Goal: Consume media (video, audio): Consume media (video, audio)

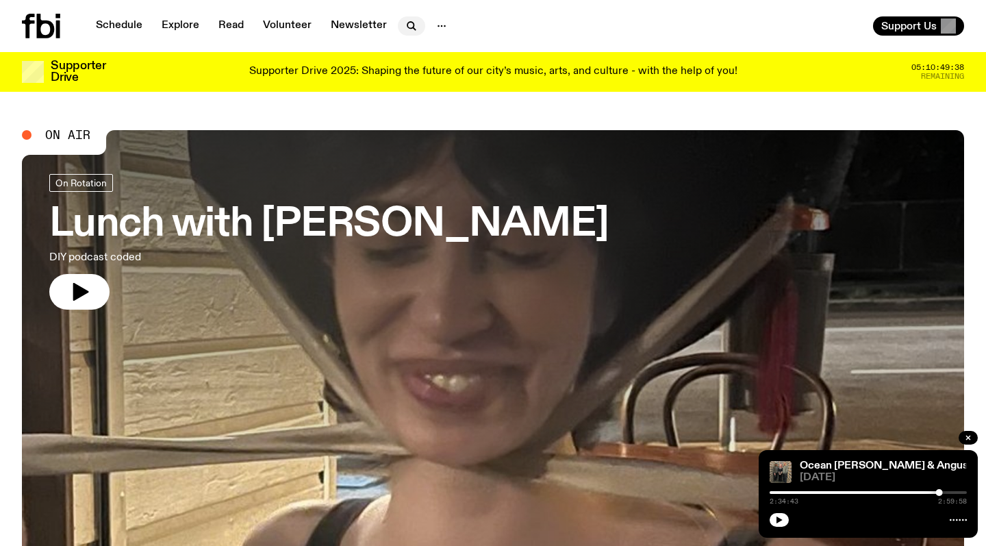
click at [410, 26] on icon "button" at bounding box center [410, 25] width 6 height 6
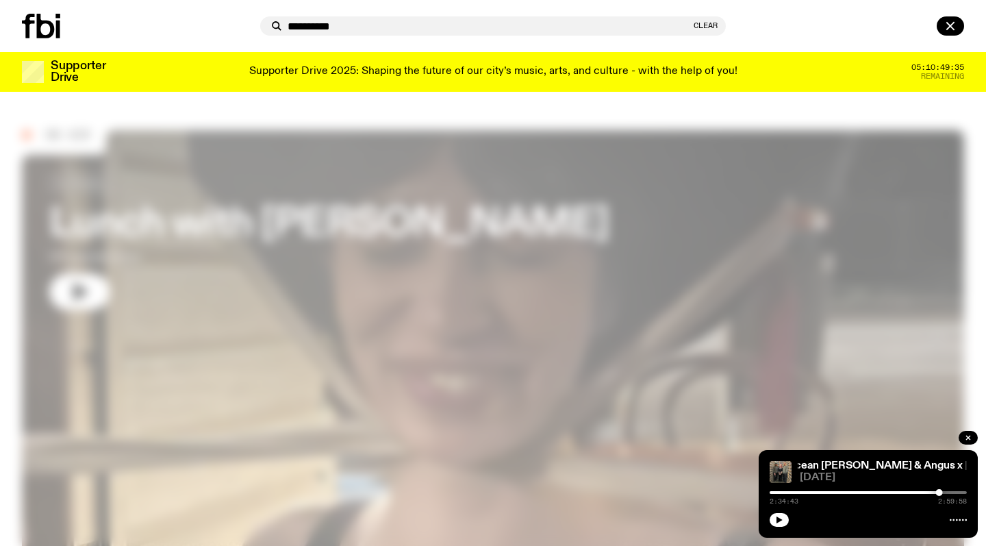
type input "**********"
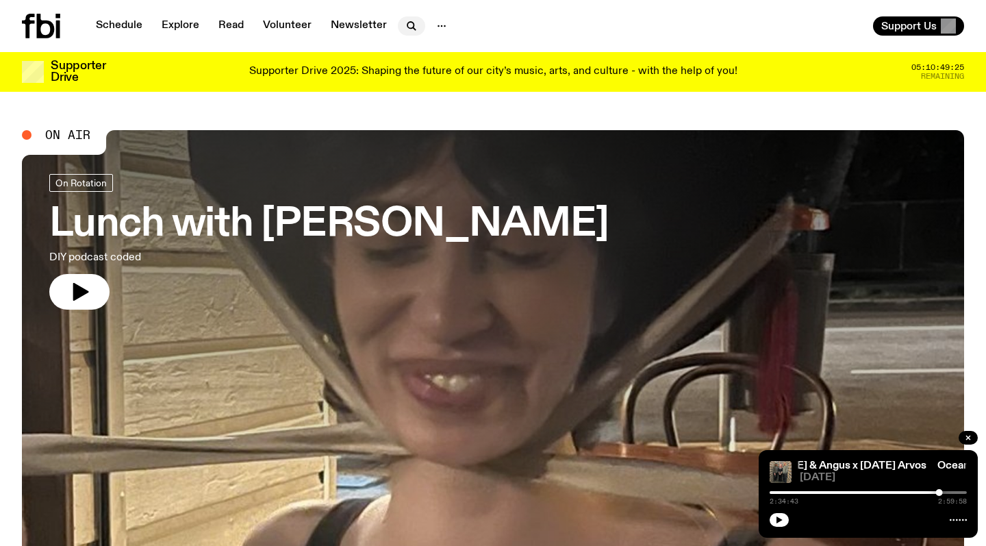
click at [406, 25] on icon "button" at bounding box center [411, 26] width 16 height 16
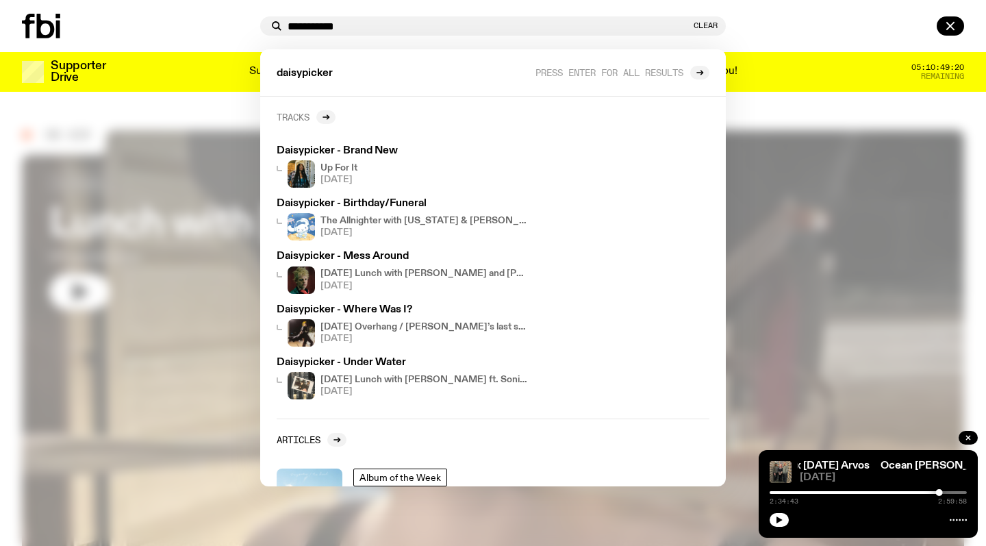
type input "**********"
click at [304, 117] on h2 "Tracks" at bounding box center [293, 117] width 33 height 10
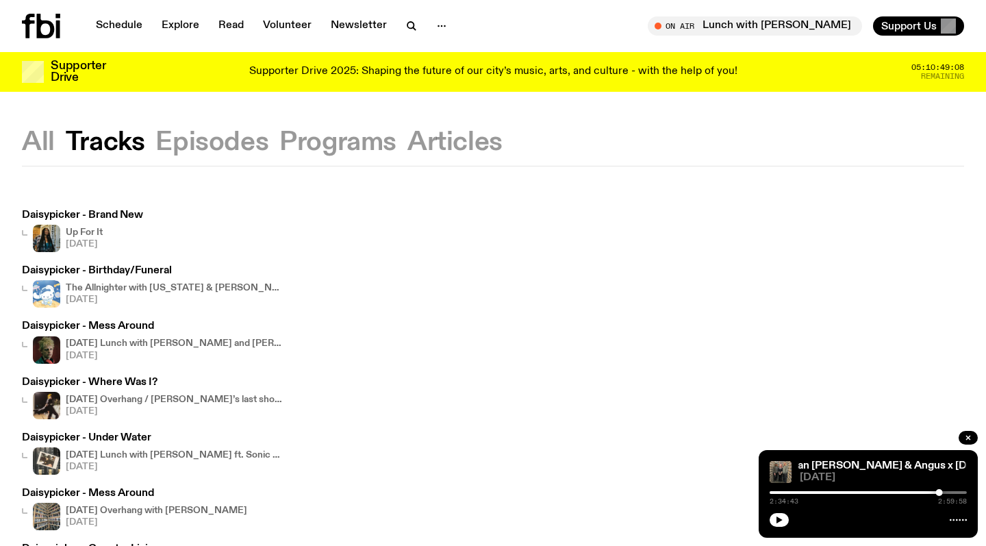
click at [49, 149] on button "All" at bounding box center [38, 142] width 33 height 25
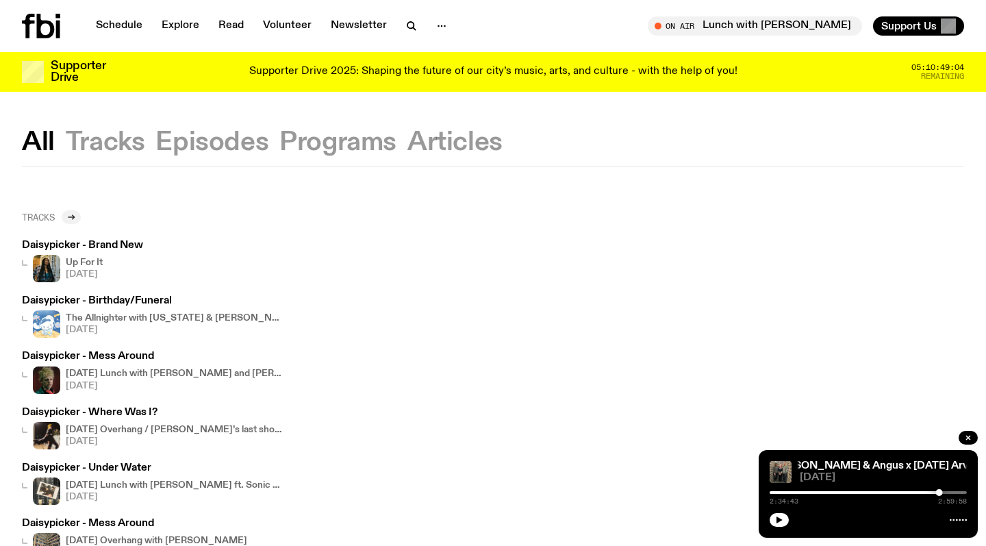
click at [74, 217] on icon at bounding box center [71, 217] width 6 height 0
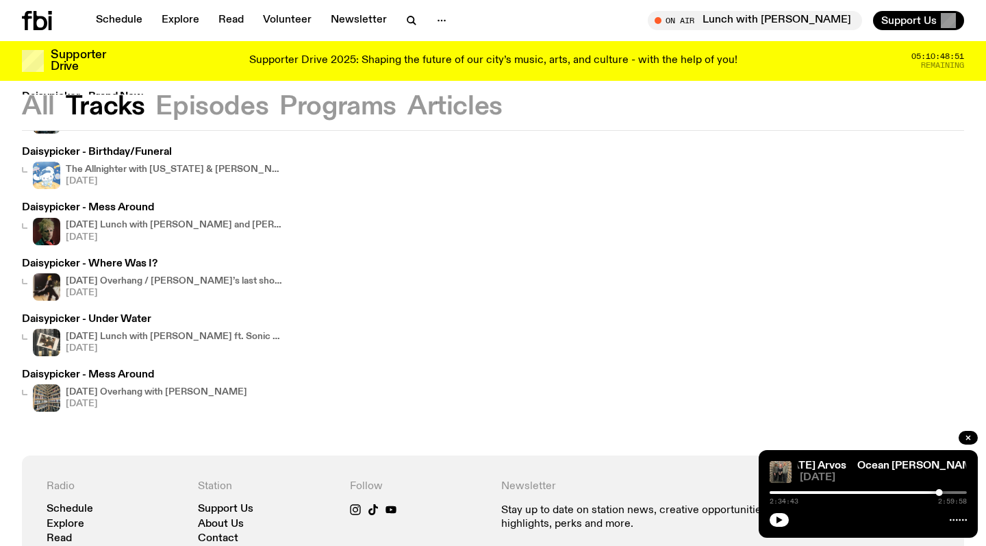
scroll to position [103, 0]
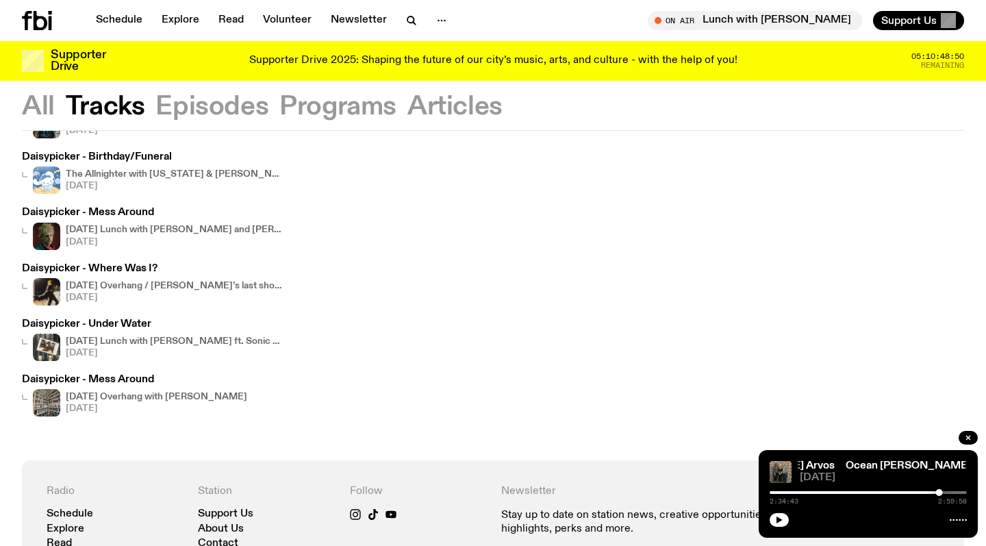
click at [47, 288] on img at bounding box center [46, 291] width 27 height 27
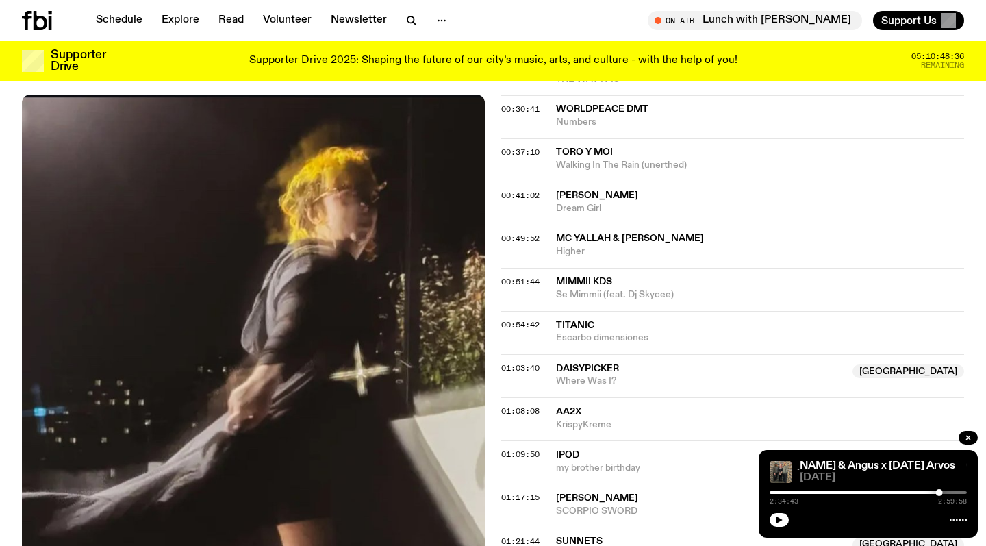
scroll to position [844, 0]
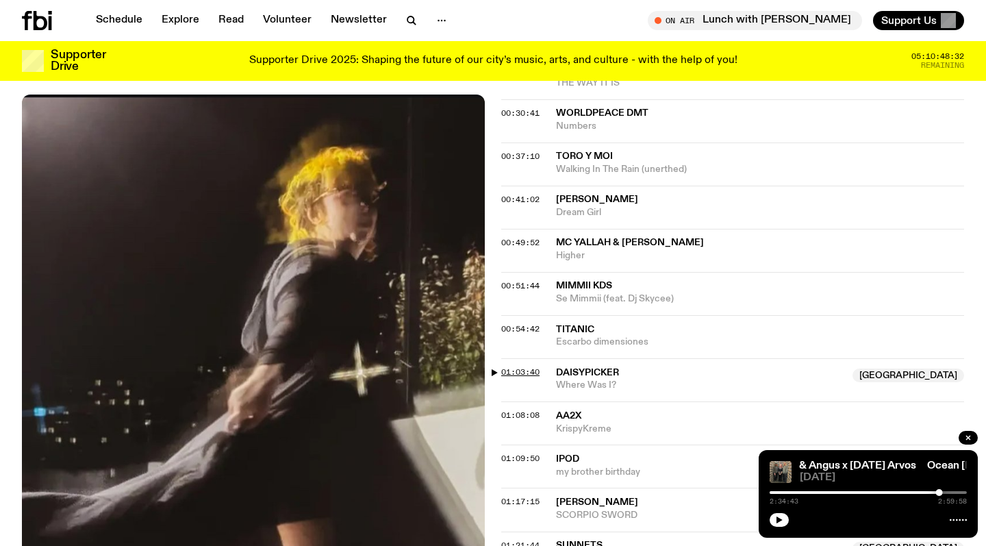
click at [503, 366] on span "01:03:40" at bounding box center [520, 371] width 38 height 11
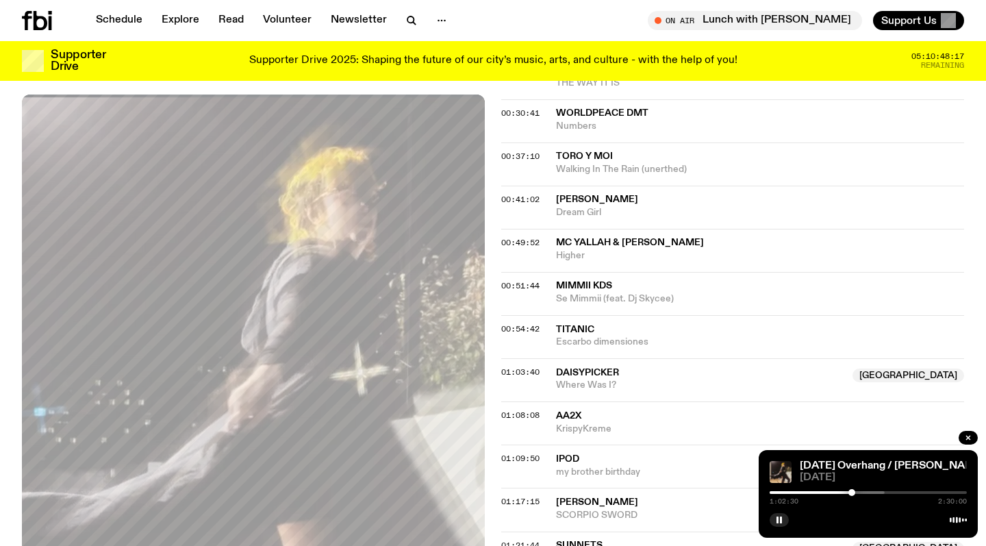
click at [852, 493] on div at bounding box center [851, 492] width 7 height 7
click at [851, 492] on div at bounding box center [851, 492] width 7 height 7
click at [846, 492] on div at bounding box center [751, 492] width 197 height 3
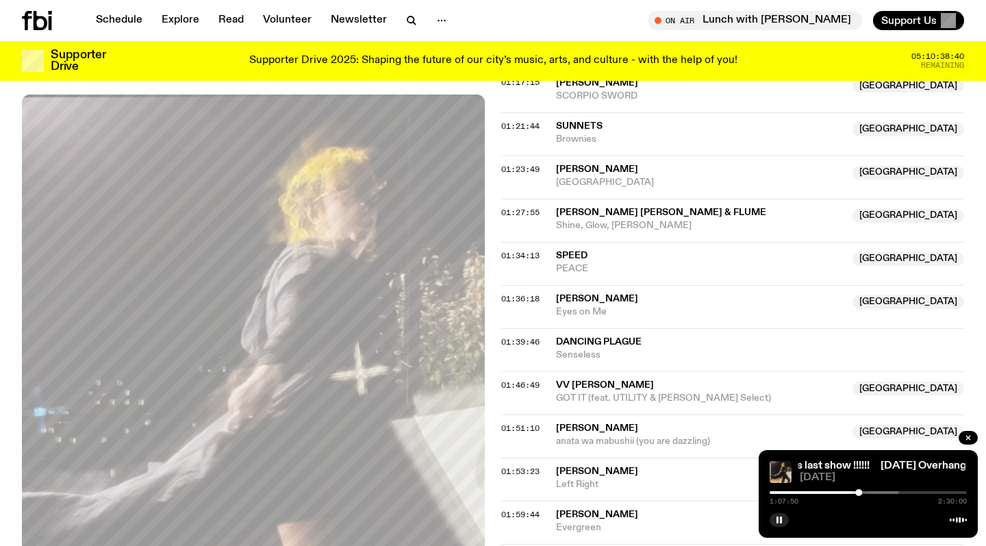
scroll to position [1281, 0]
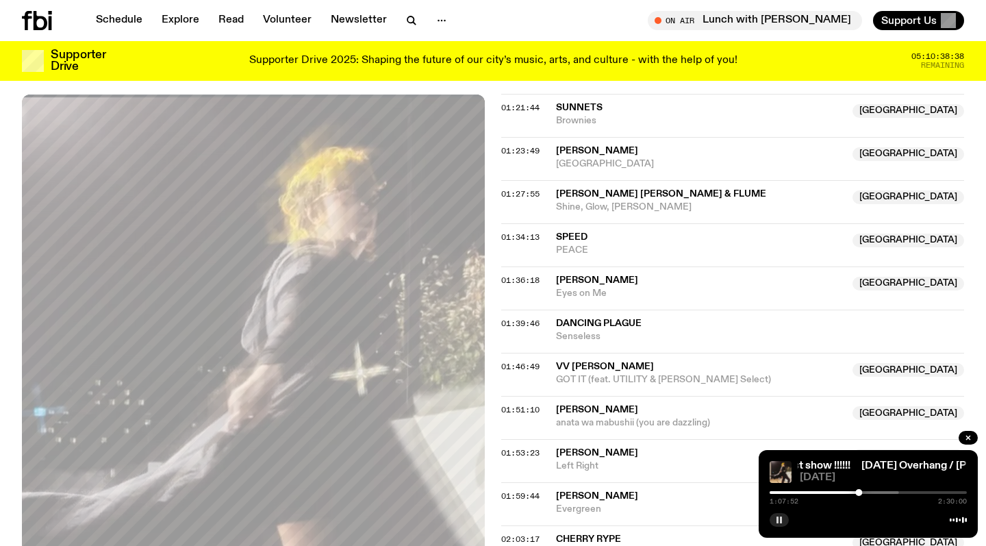
click at [781, 523] on rect "button" at bounding box center [781, 519] width 2 height 7
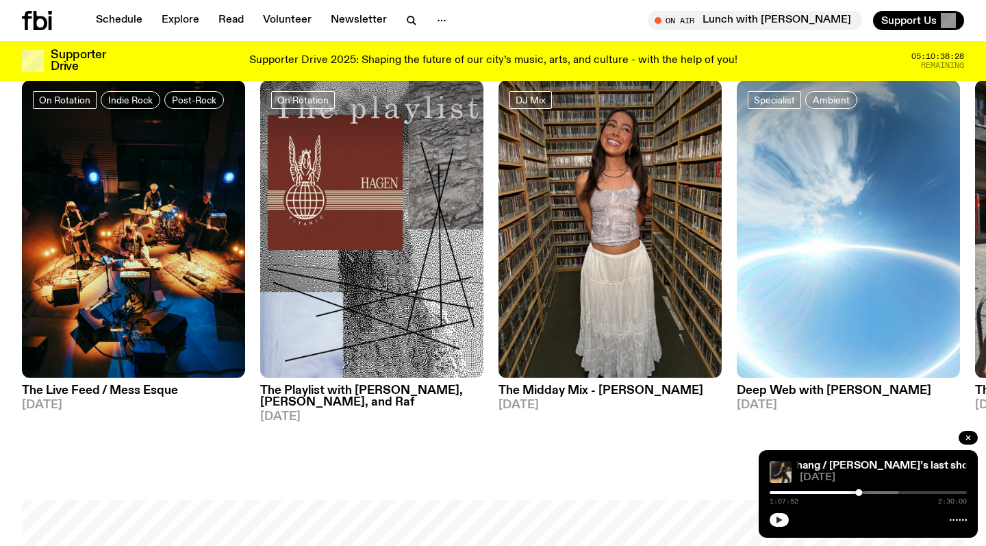
scroll to position [653, 0]
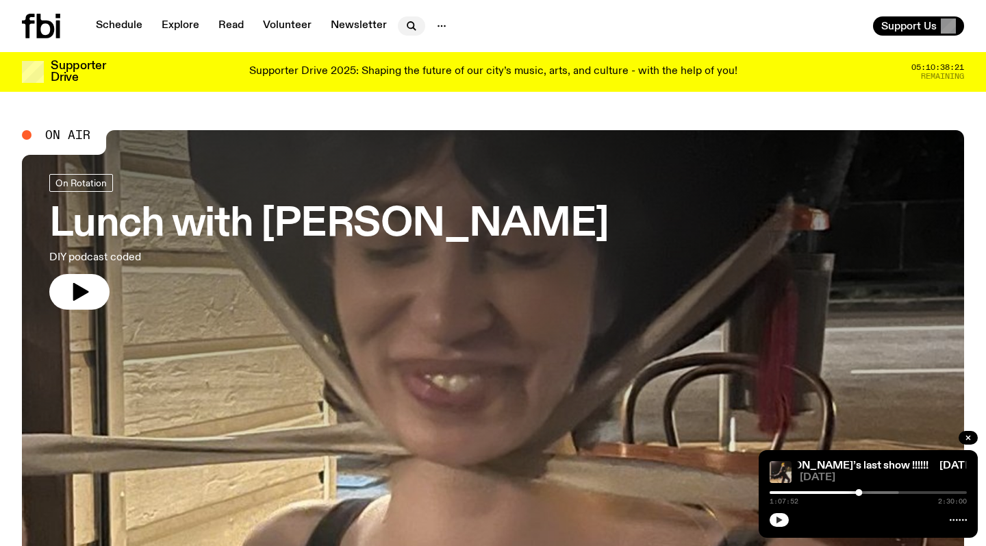
click at [409, 28] on icon "button" at bounding box center [410, 25] width 6 height 6
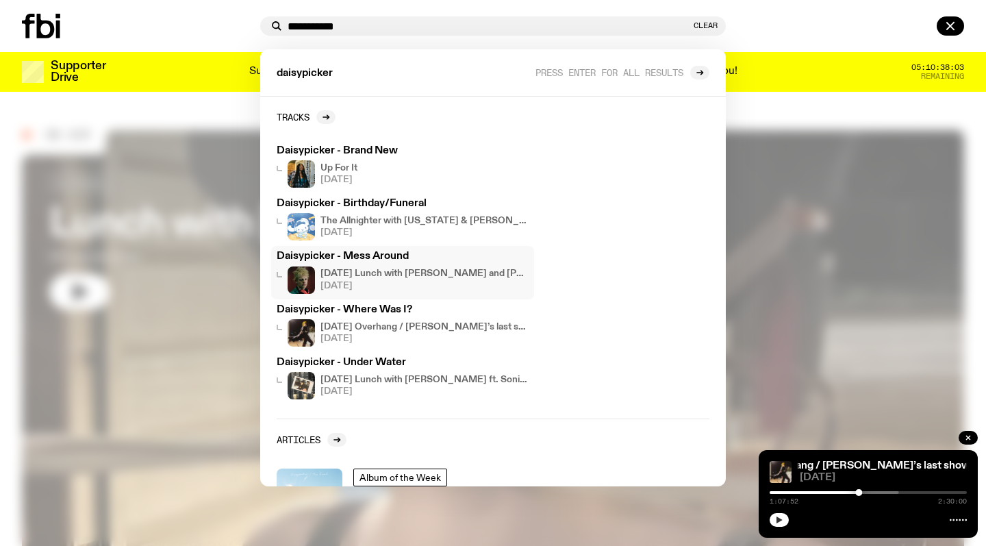
type input "**********"
click at [298, 279] on img at bounding box center [301, 279] width 27 height 27
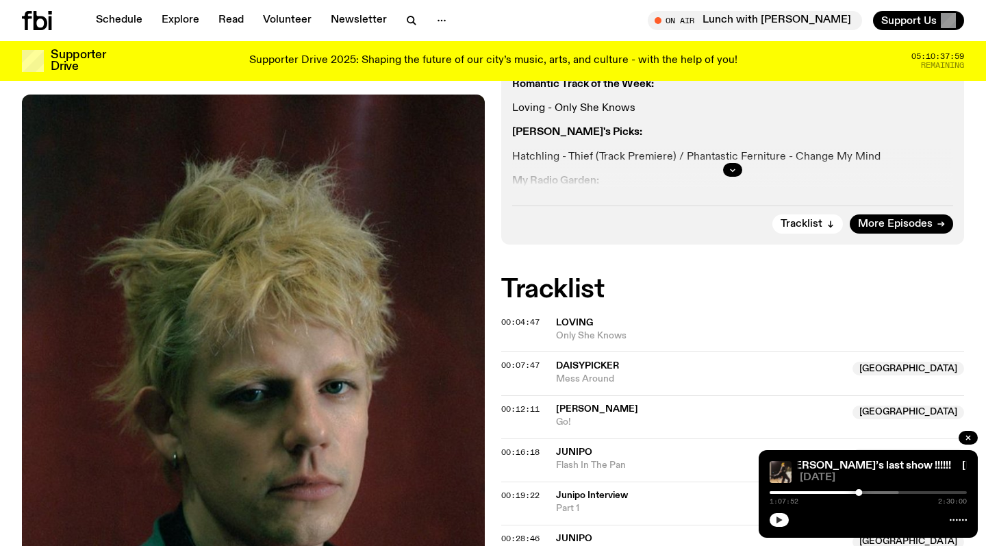
scroll to position [561, 0]
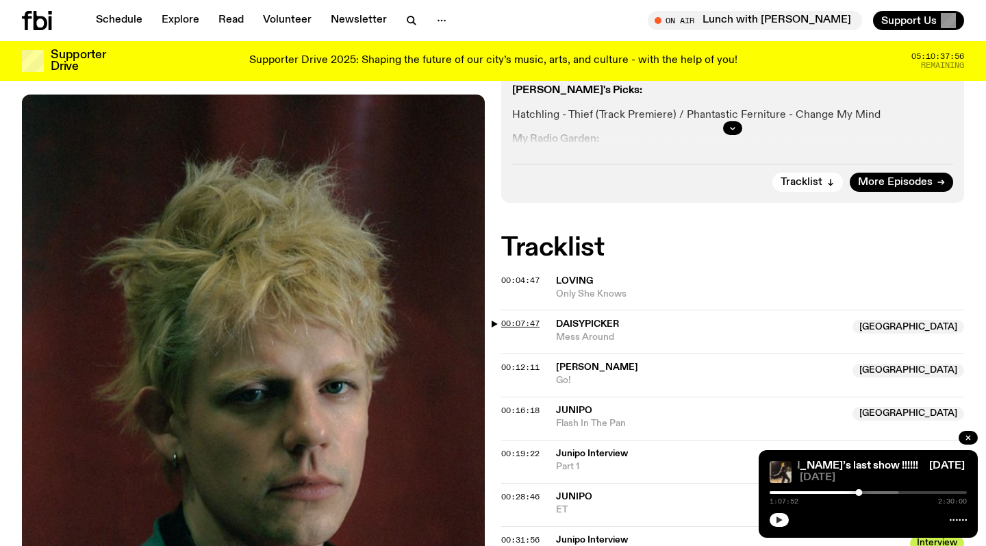
click at [530, 318] on span "00:07:47" at bounding box center [520, 323] width 38 height 11
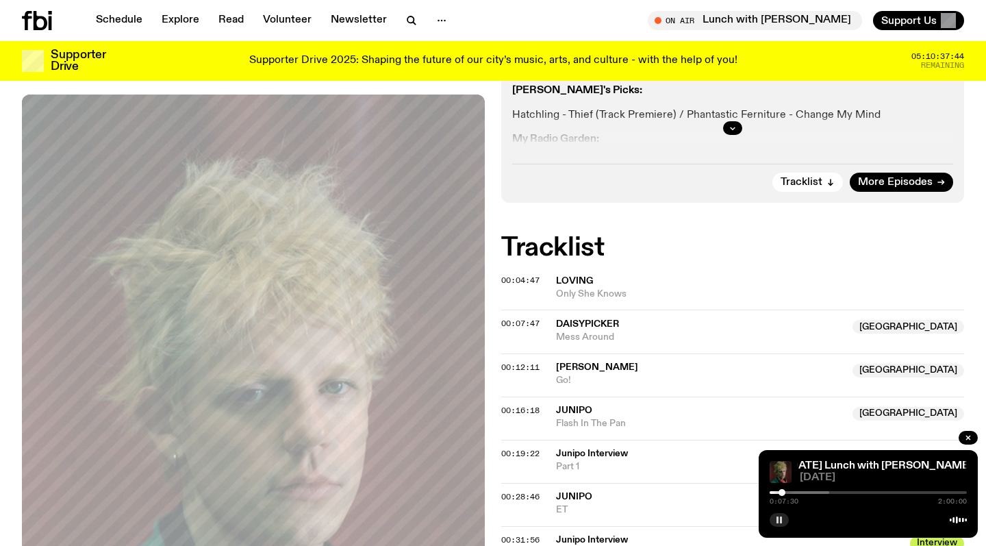
click at [782, 493] on div at bounding box center [782, 492] width 7 height 7
click at [795, 492] on div at bounding box center [738, 492] width 197 height 3
click at [793, 492] on div at bounding box center [793, 492] width 7 height 7
click at [792, 492] on div at bounding box center [792, 492] width 7 height 7
click at [789, 492] on div at bounding box center [693, 492] width 197 height 3
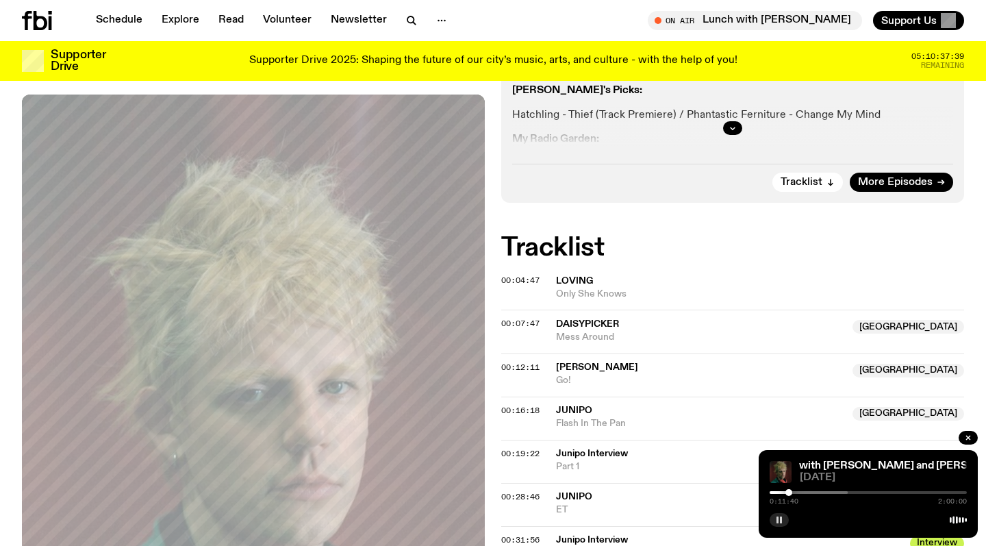
click at [787, 492] on div at bounding box center [788, 492] width 7 height 7
click at [789, 492] on div at bounding box center [786, 492] width 7 height 7
click at [790, 492] on div at bounding box center [788, 492] width 7 height 7
click at [790, 491] on div at bounding box center [790, 492] width 7 height 7
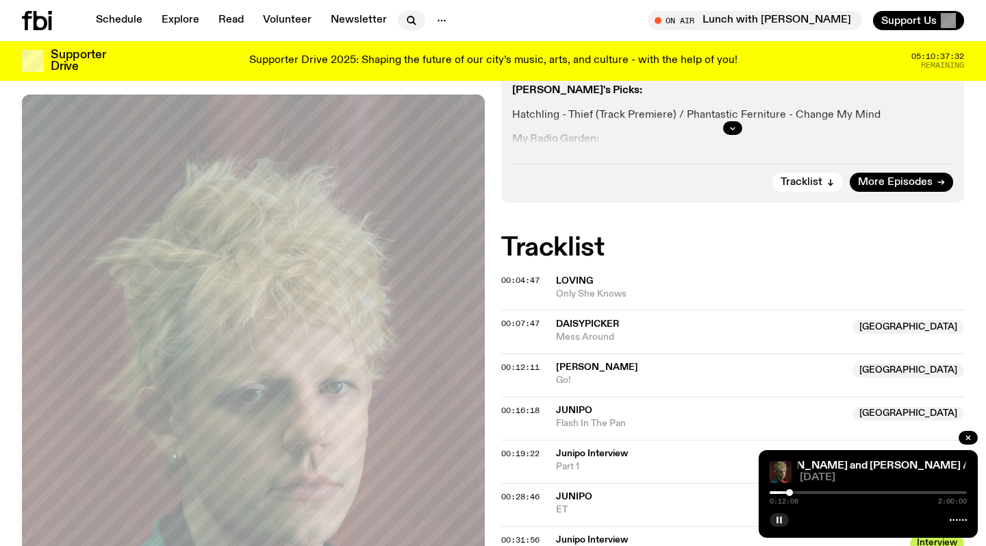
click at [405, 12] on button "button" at bounding box center [411, 20] width 27 height 19
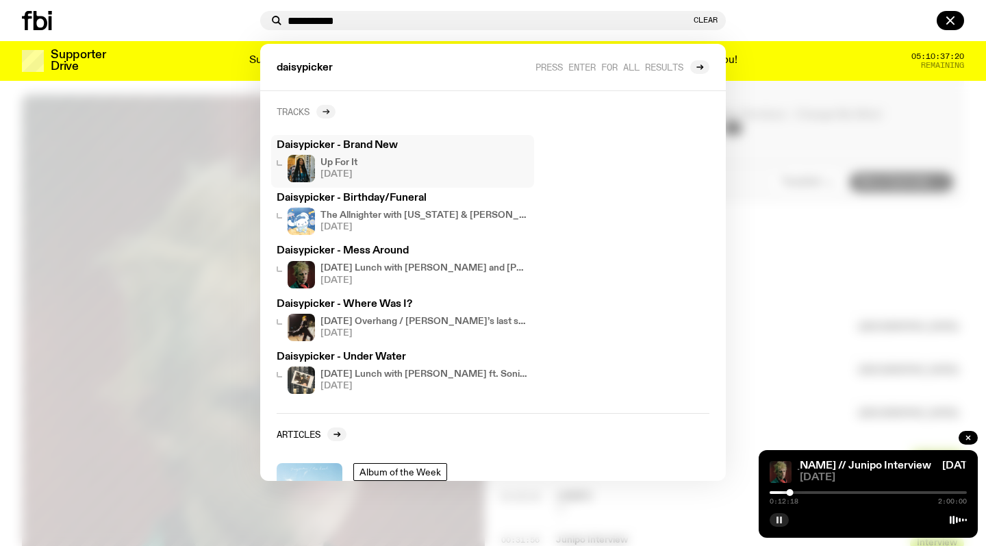
scroll to position [0, 0]
type input "**********"
click at [329, 112] on icon at bounding box center [328, 112] width 2 height 5
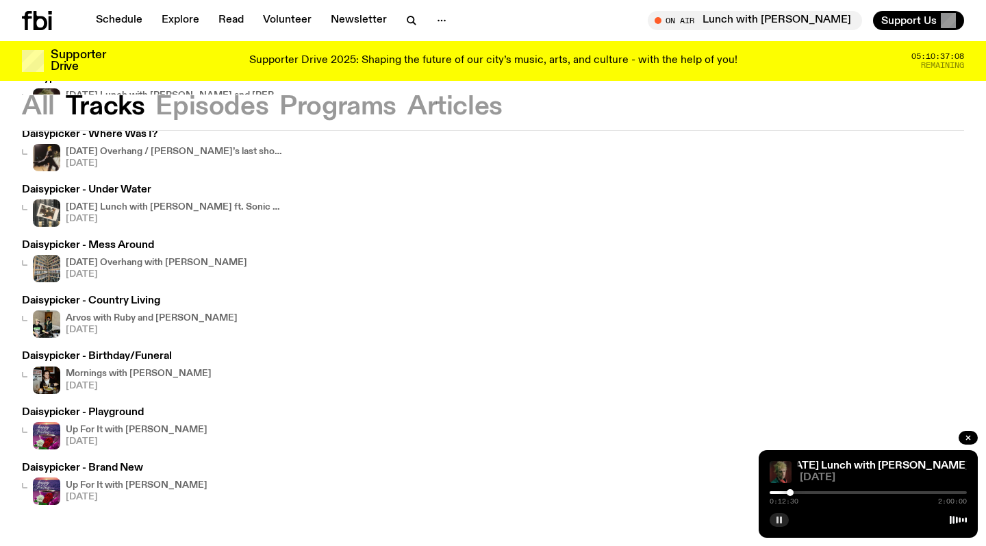
scroll to position [214, 0]
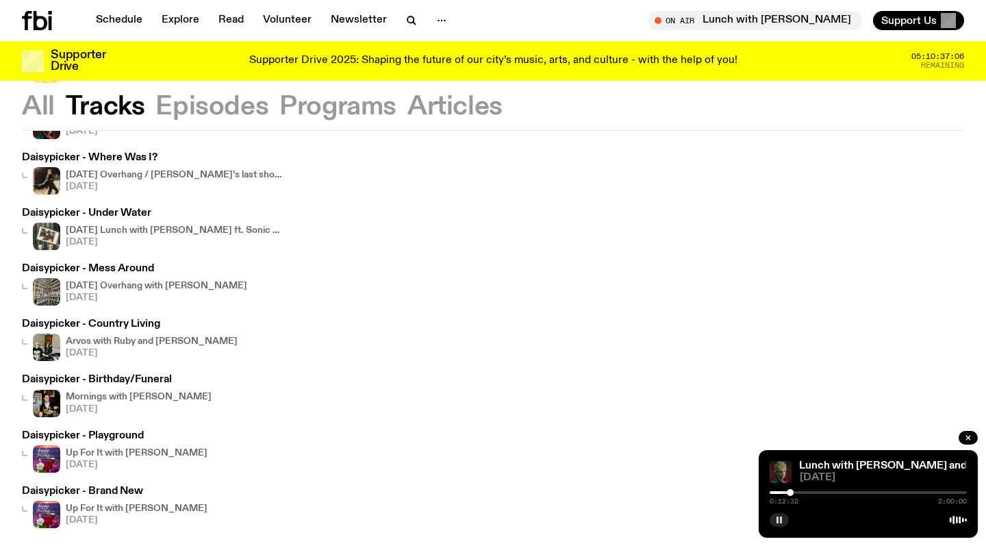
click at [49, 351] on img at bounding box center [46, 347] width 27 height 27
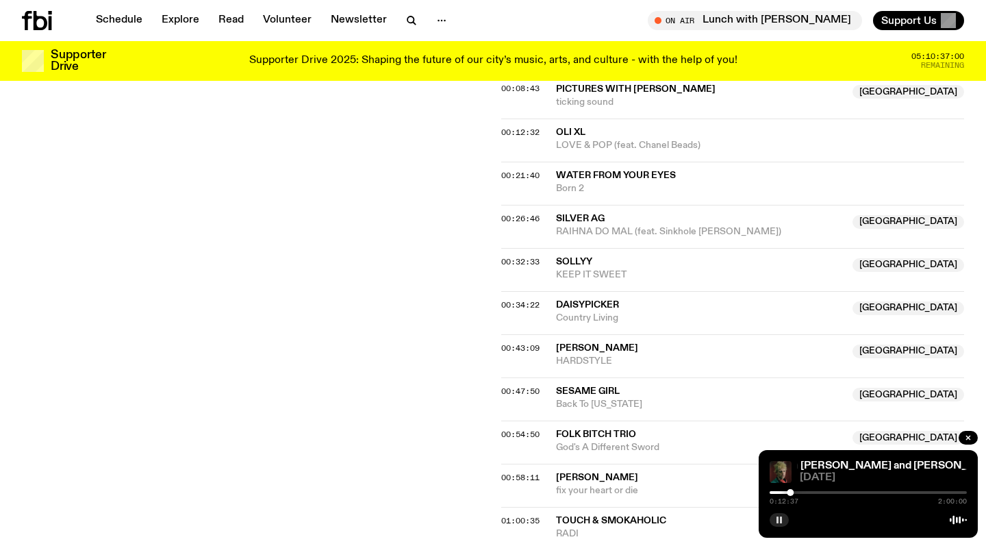
scroll to position [607, 0]
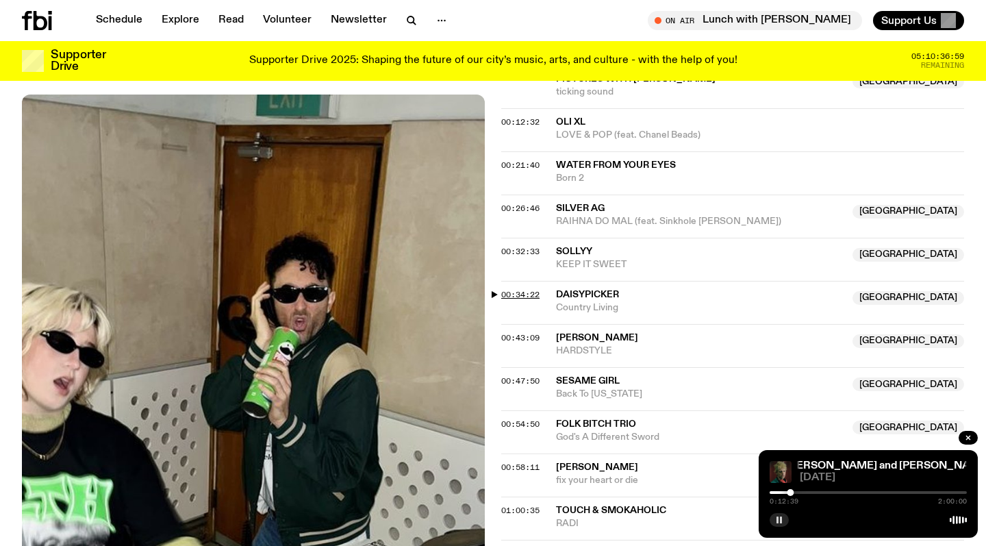
click at [520, 289] on span "00:34:22" at bounding box center [520, 294] width 38 height 11
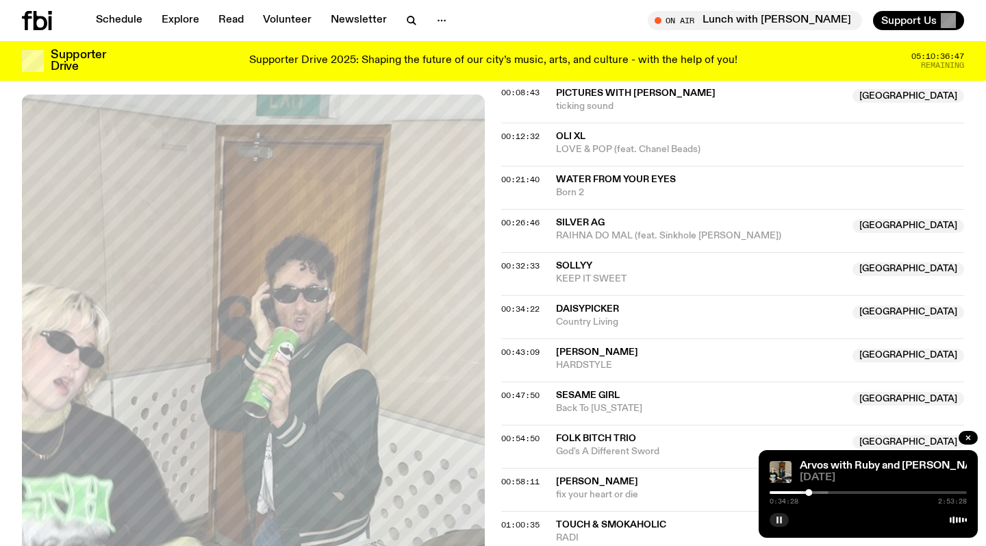
scroll to position [593, 0]
click at [818, 492] on div at bounding box center [744, 492] width 197 height 3
click at [815, 492] on div at bounding box center [814, 492] width 7 height 7
click at [814, 492] on div at bounding box center [814, 492] width 7 height 7
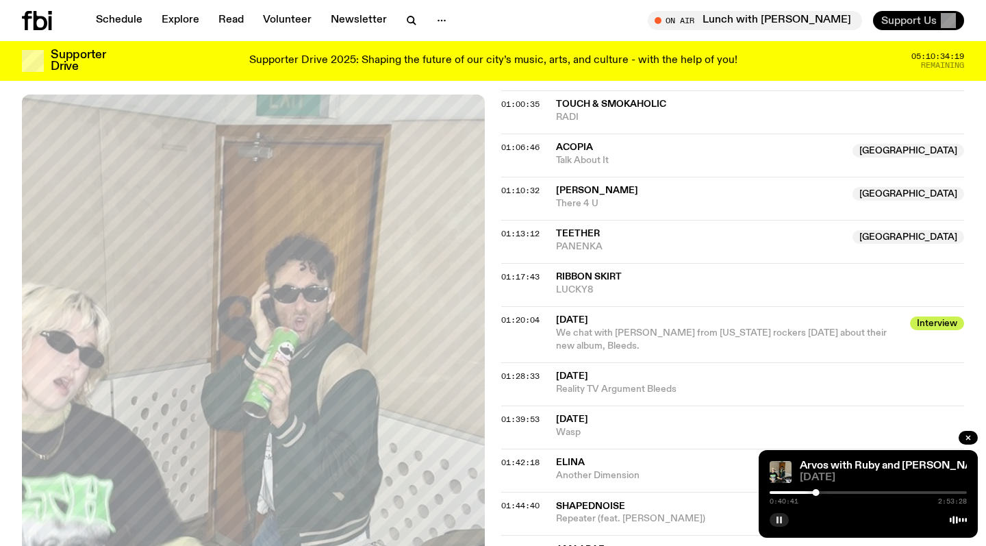
scroll to position [1031, 0]
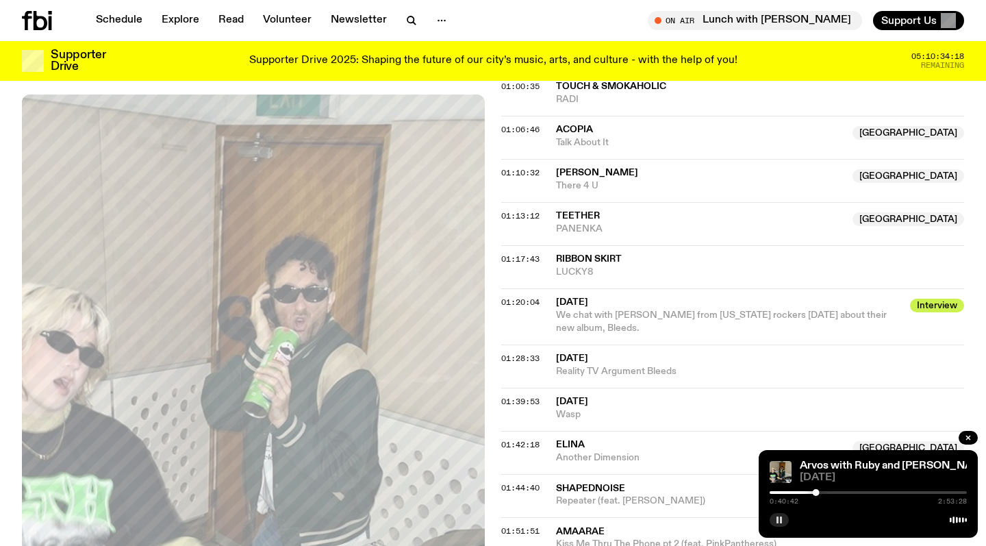
click at [777, 523] on icon "button" at bounding box center [779, 520] width 8 height 8
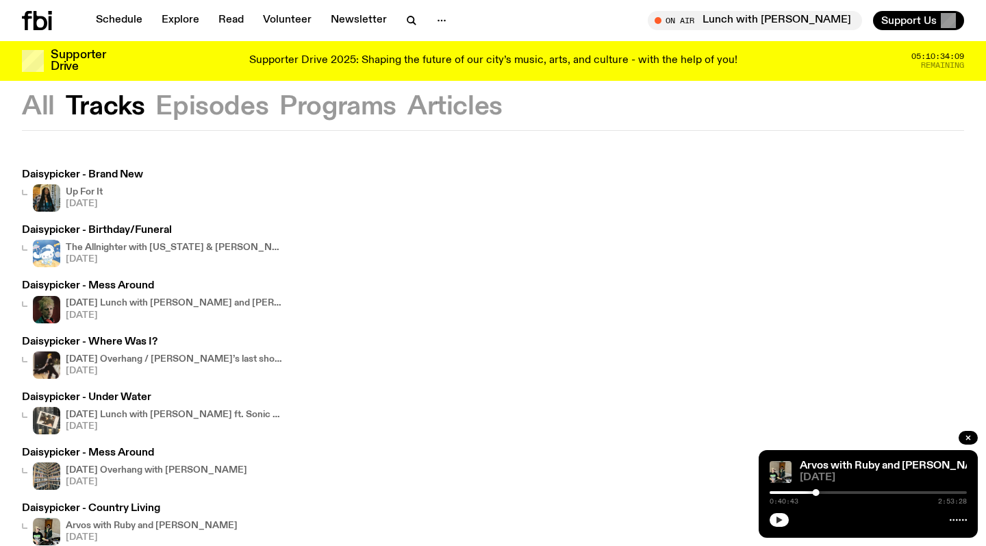
scroll to position [29, 0]
